Goal: Understand process/instructions

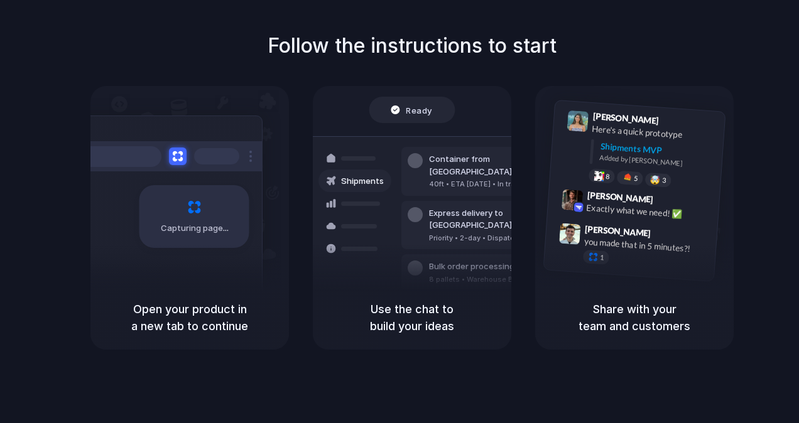
click at [456, 207] on div "Express delivery to [GEOGRAPHIC_DATA]" at bounding box center [497, 219] width 136 height 24
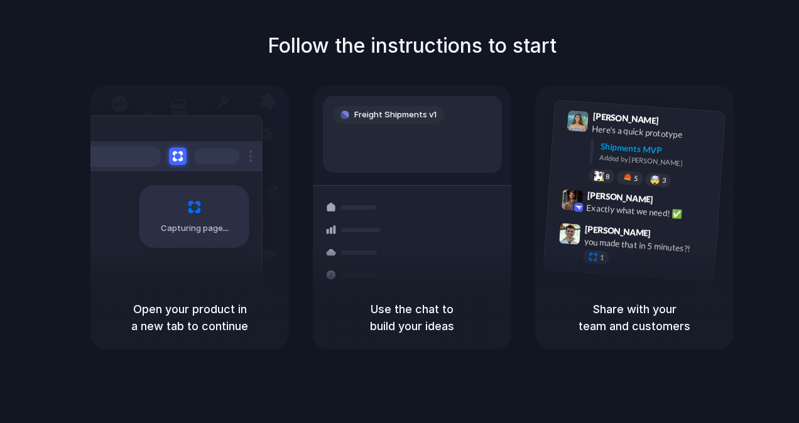
click at [205, 224] on span "Capturing page" at bounding box center [196, 228] width 70 height 13
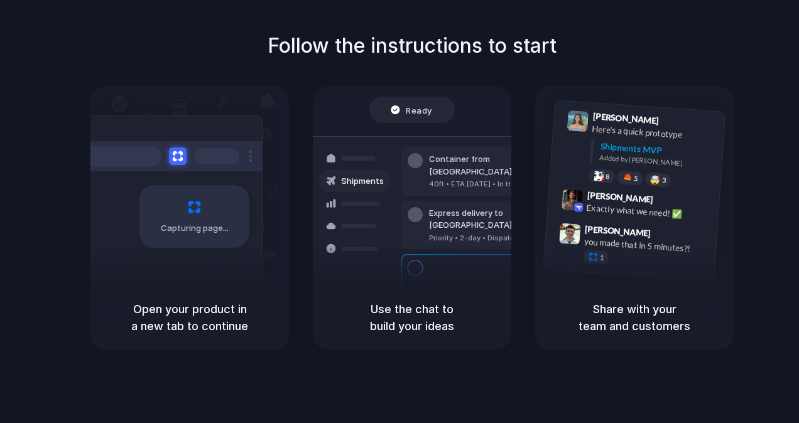
click at [233, 113] on div "Capturing page" at bounding box center [189, 186] width 198 height 200
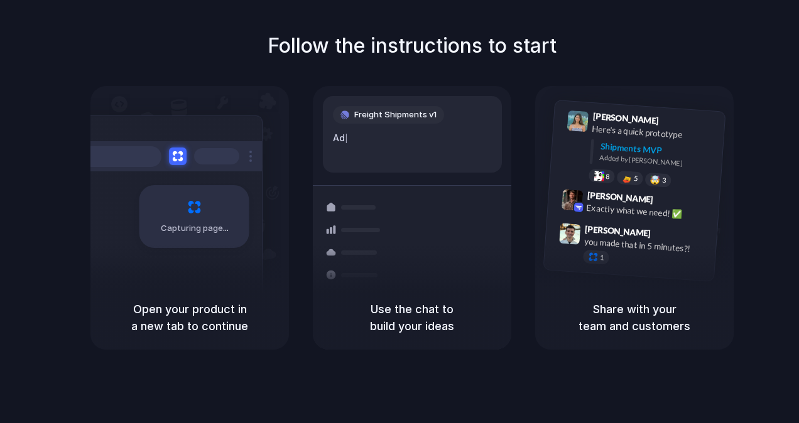
click at [772, 403] on div "Follow the instructions to start Capturing page Open your product in a new tab …" at bounding box center [412, 224] width 824 height 448
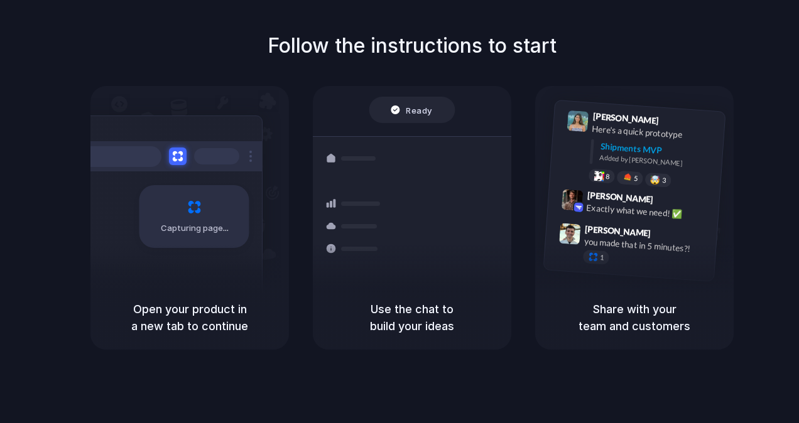
click at [192, 230] on span "Capturing page" at bounding box center [196, 228] width 70 height 13
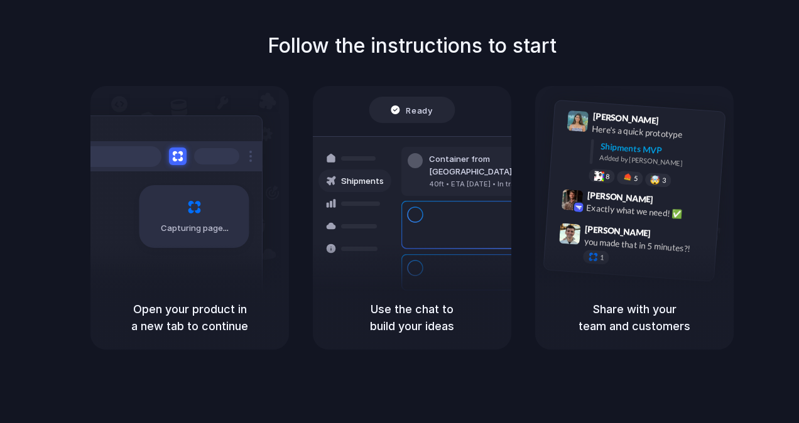
drag, startPoint x: 144, startPoint y: 176, endPoint x: 146, endPoint y: 162, distance: 13.9
click at [146, 162] on div "Capturing page" at bounding box center [168, 212] width 190 height 193
click at [146, 162] on div at bounding box center [117, 156] width 88 height 21
